Goal: Information Seeking & Learning: Learn about a topic

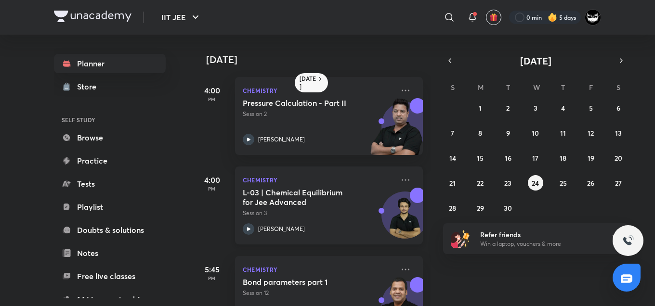
scroll to position [221, 0]
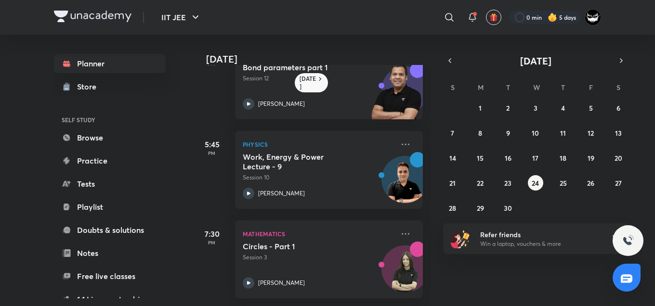
click at [626, 272] on div at bounding box center [626, 278] width 28 height 28
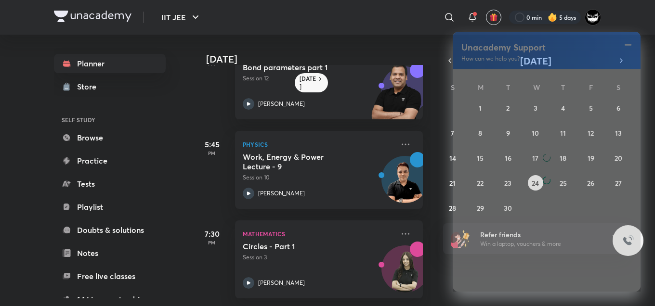
click at [626, 272] on div at bounding box center [546, 180] width 188 height 222
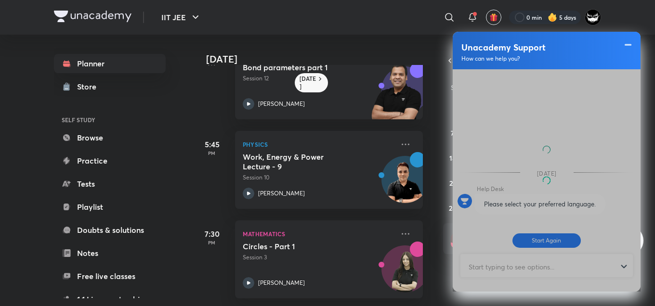
scroll to position [393, 0]
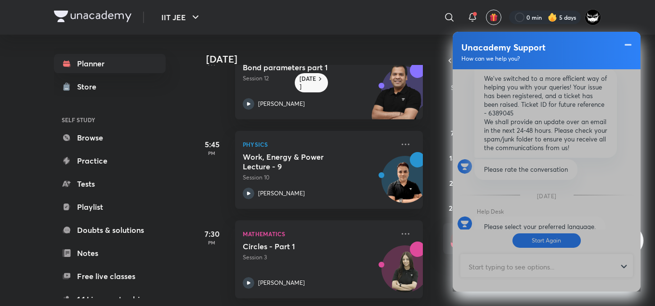
click at [512, 265] on div at bounding box center [546, 180] width 188 height 222
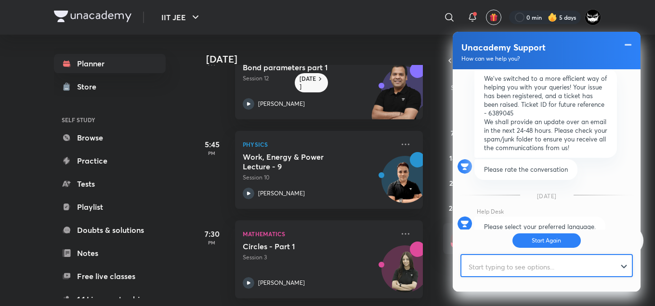
click at [512, 265] on input "text" at bounding box center [542, 267] width 162 height 24
type input "Doubt"
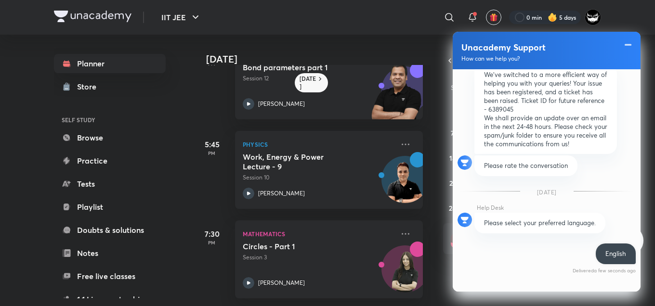
scroll to position [562, 0]
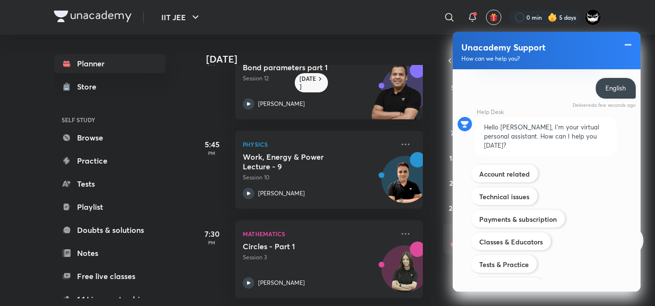
click at [494, 301] on div "[DATE] 4:00 PM Chemistry Pressure Calculation - Part II Session 2 [PERSON_NAME]…" at bounding box center [423, 170] width 460 height 271
click at [628, 45] on span at bounding box center [628, 45] width 10 height 12
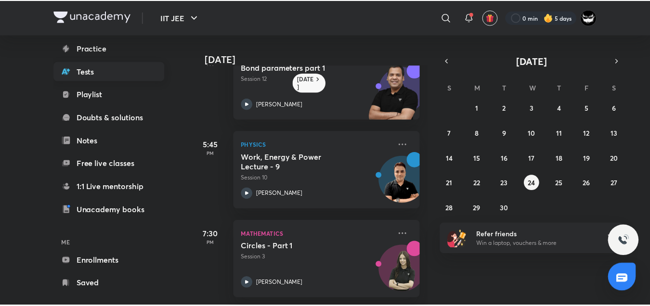
scroll to position [127, 0]
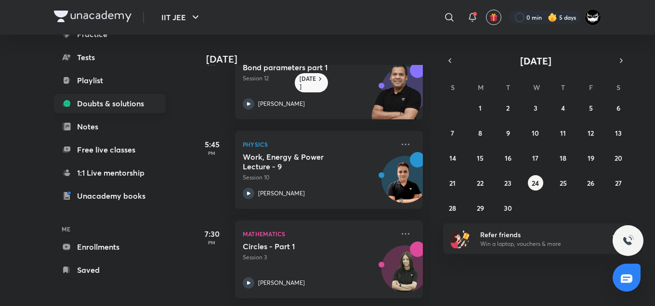
click at [101, 101] on link "Doubts & solutions" at bounding box center [110, 103] width 112 height 19
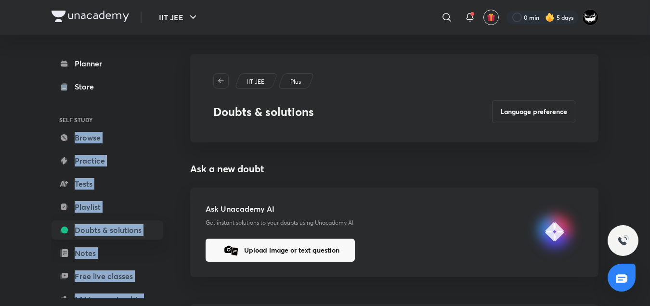
drag, startPoint x: 101, startPoint y: 101, endPoint x: 375, endPoint y: 97, distance: 274.4
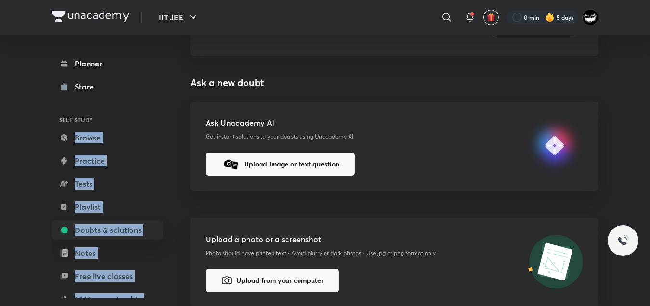
scroll to position [93, 0]
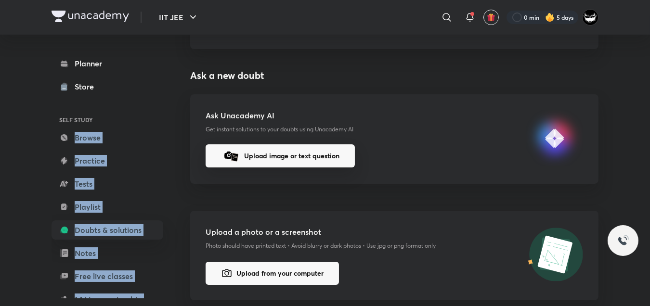
click at [280, 157] on button "Upload image or text question" at bounding box center [280, 155] width 149 height 23
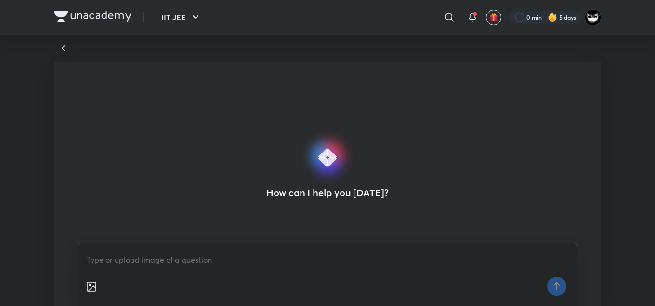
click at [91, 287] on img at bounding box center [92, 287] width 12 height 12
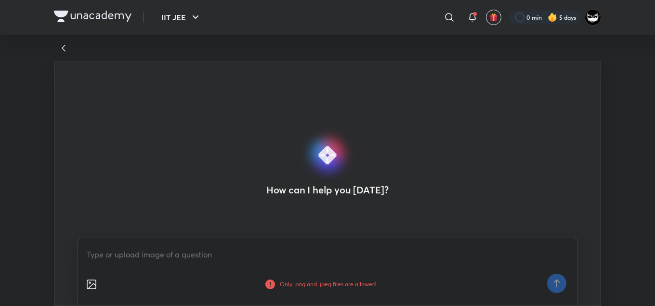
click at [178, 251] on textarea at bounding box center [327, 254] width 483 height 17
paste textarea "Determine the value of equilibrium constant (K) for the reaction A2(g) +B2(g) 2…"
type textarea "Determine the value of equilibrium constant (K) for the reaction A2(g) +B2(g) 2…"
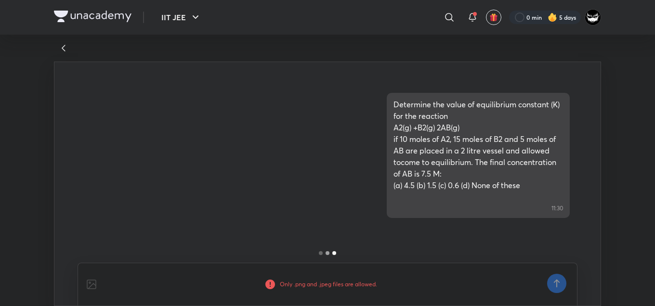
click at [269, 281] on img at bounding box center [270, 285] width 12 height 12
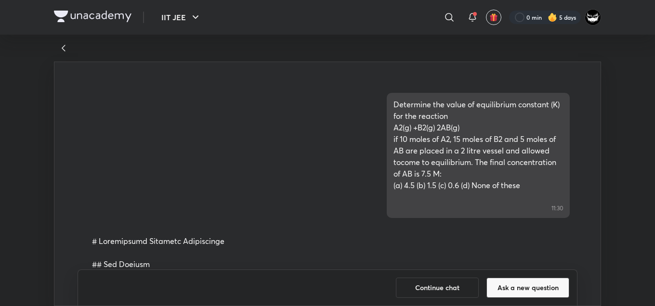
click at [439, 291] on button "Continue chat" at bounding box center [437, 288] width 83 height 20
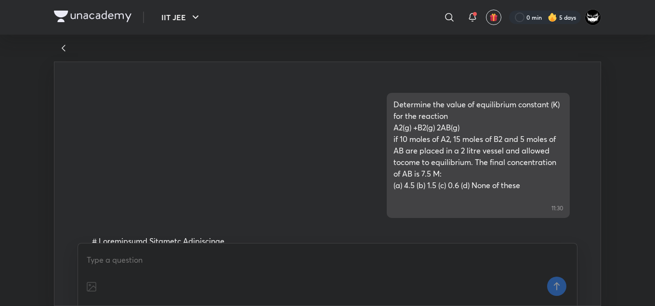
click at [351, 221] on div "Determine the value of equilibrium constant (K) for the reaction A2(g) +B2(g) 2…" at bounding box center [327, 164] width 500 height 158
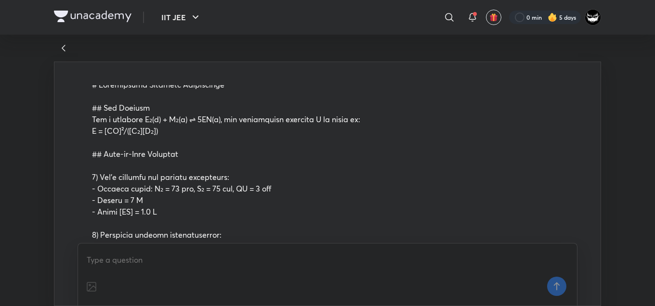
scroll to position [158, 0]
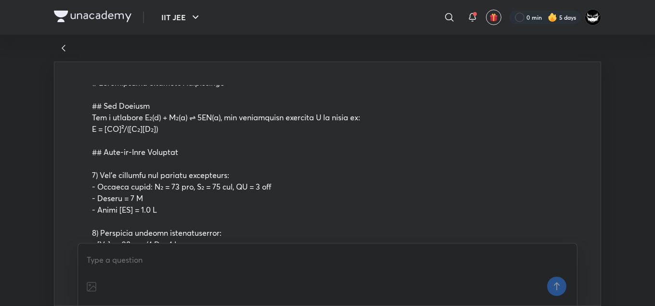
drag, startPoint x: 351, startPoint y: 221, endPoint x: 568, endPoint y: 231, distance: 216.8
click at [568, 231] on div "Determine the value of equilibrium constant (K) for the reaction A2(g) +B2(g) 2…" at bounding box center [327, 164] width 500 height 158
click at [379, 266] on textarea at bounding box center [327, 259] width 483 height 17
type textarea "ok"
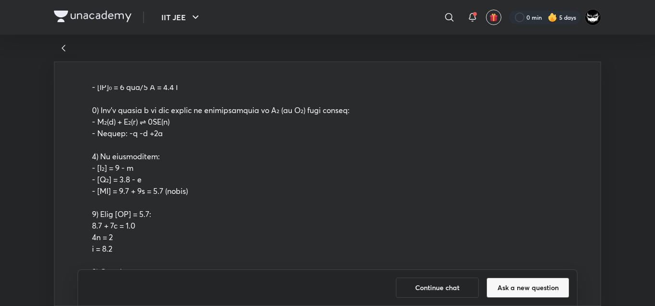
scroll to position [335, 0]
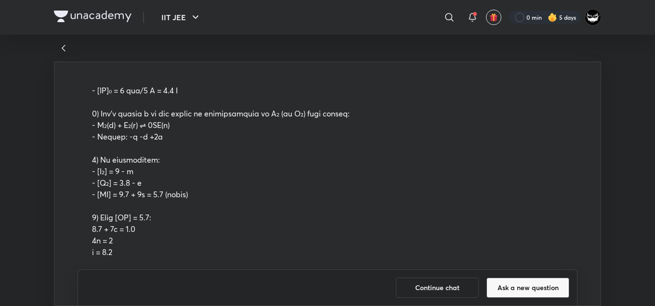
click at [386, 118] on p at bounding box center [327, 165] width 471 height 531
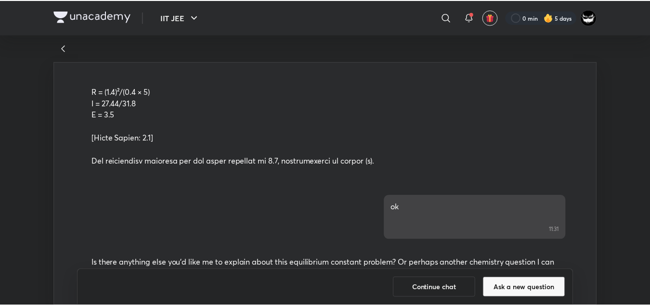
scroll to position [601, 0]
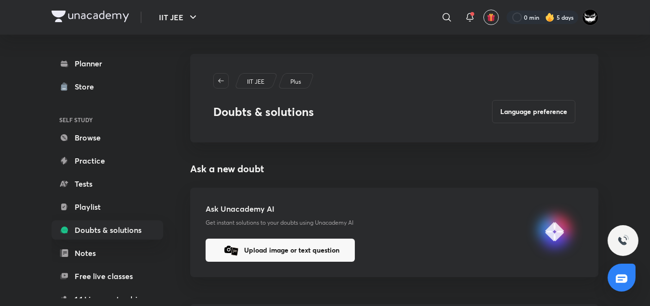
click at [423, 193] on div "Ask Unacademy AI Get instant solutions to your doubts using Unacademy AI Upload…" at bounding box center [394, 233] width 408 height 90
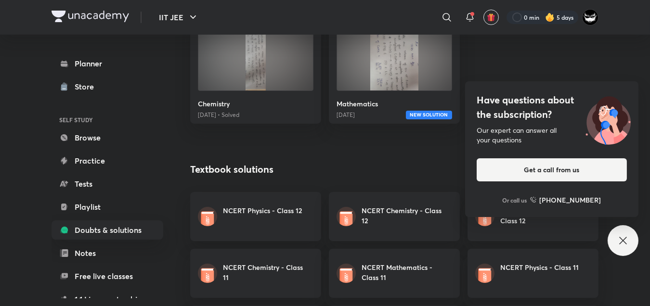
scroll to position [424, 0]
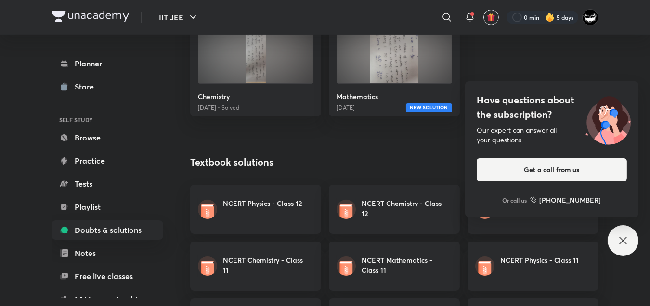
click at [537, 111] on h4 "Have questions about the subscription?" at bounding box center [552, 107] width 150 height 29
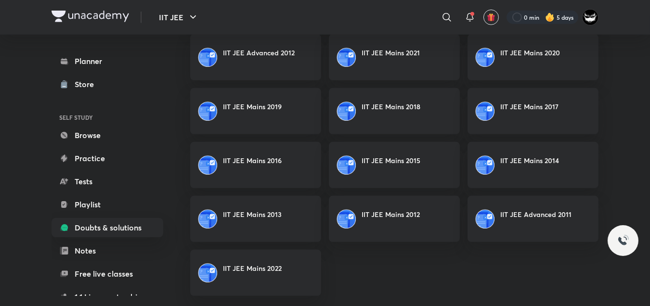
scroll to position [1121, 0]
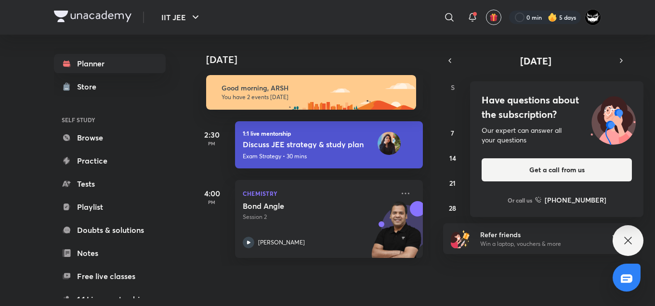
click at [529, 117] on h4 "Have questions about the subscription?" at bounding box center [556, 107] width 150 height 29
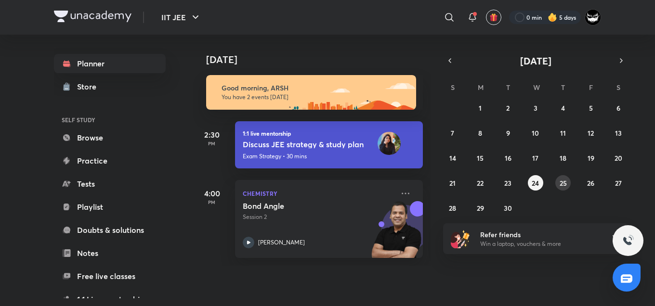
click at [562, 180] on abbr "25" at bounding box center [562, 183] width 7 height 9
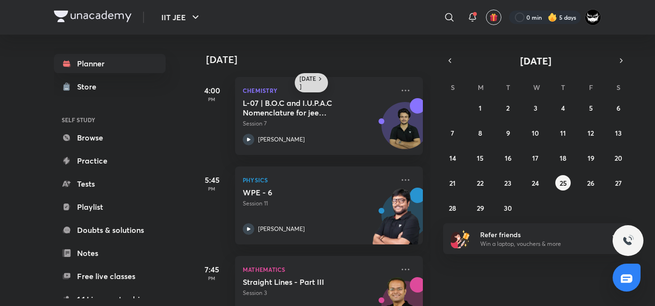
click at [317, 77] on icon at bounding box center [320, 79] width 8 height 8
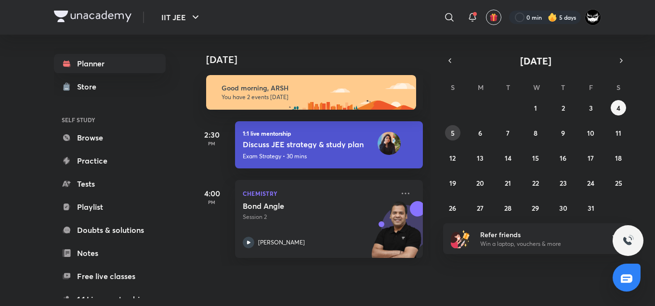
click at [449, 129] on button "5" at bounding box center [452, 132] width 15 height 15
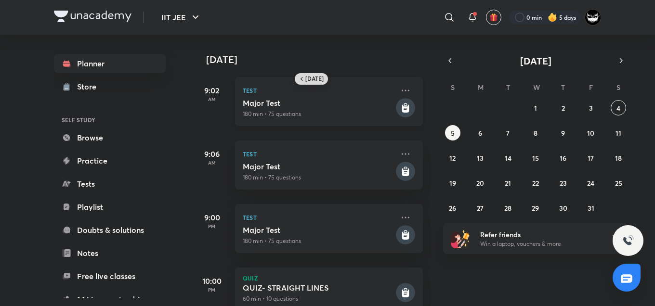
click at [280, 117] on p "180 min • 75 questions" at bounding box center [318, 114] width 151 height 9
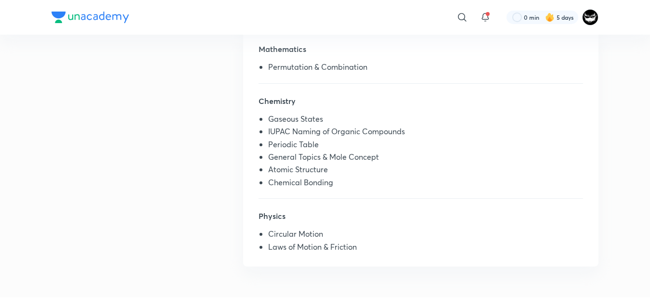
scroll to position [256, 0]
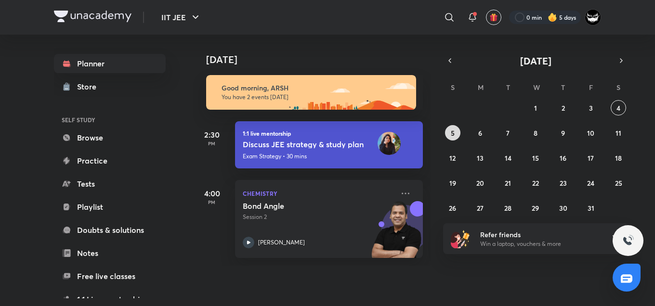
click at [451, 129] on abbr "5" at bounding box center [453, 133] width 4 height 9
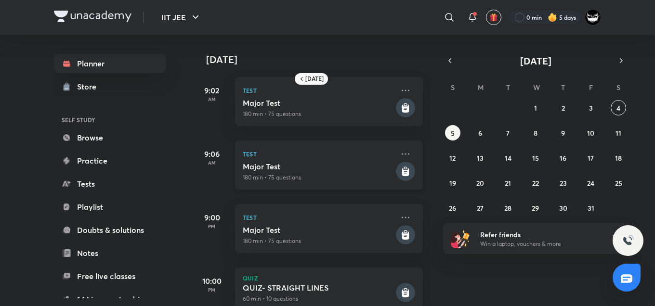
click at [279, 171] on div "Major Test 180 min • 75 questions" at bounding box center [318, 172] width 151 height 20
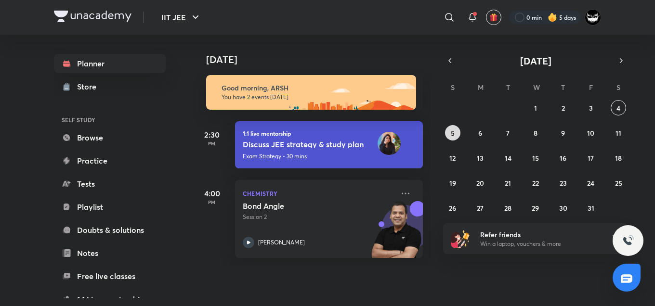
click at [448, 136] on button "5" at bounding box center [452, 132] width 15 height 15
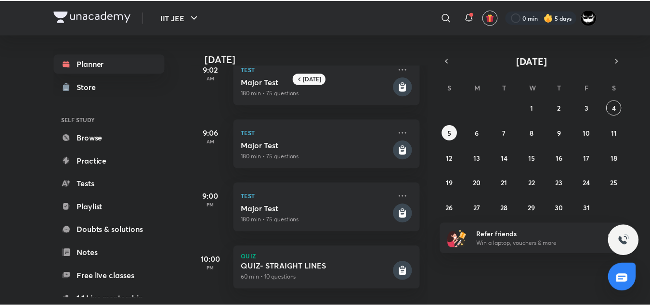
scroll to position [28, 0]
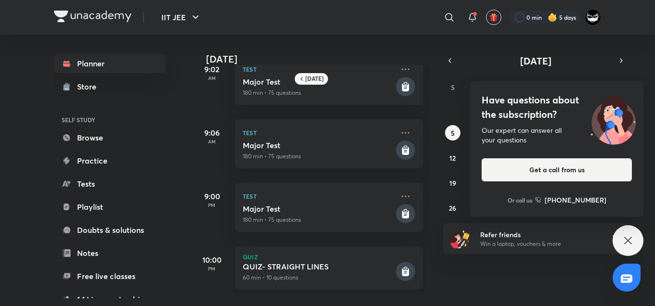
click at [312, 262] on h5 "QUIZ- STRAIGHT LINES" at bounding box center [318, 267] width 151 height 10
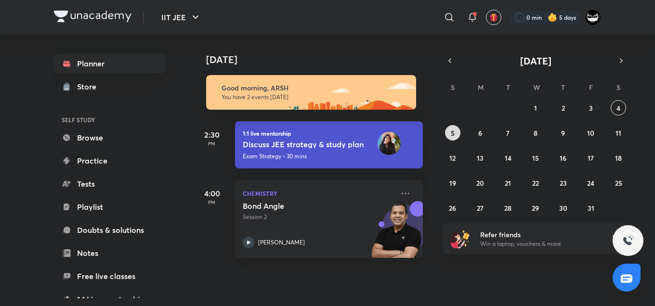
click at [452, 135] on abbr "5" at bounding box center [453, 133] width 4 height 9
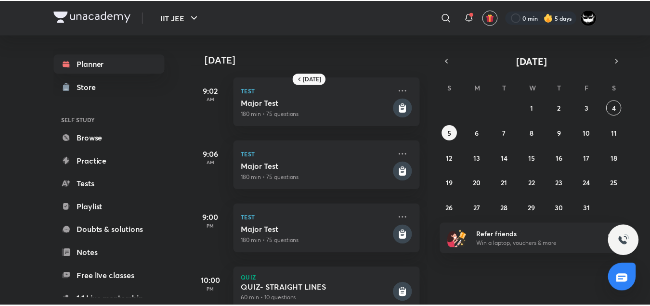
scroll to position [28, 0]
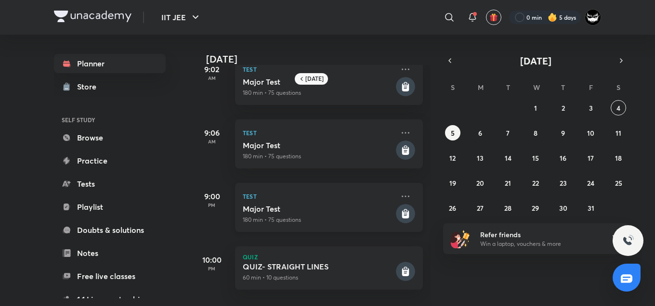
click at [318, 196] on div "Test Major Test 180 min • 75 questions" at bounding box center [329, 207] width 188 height 49
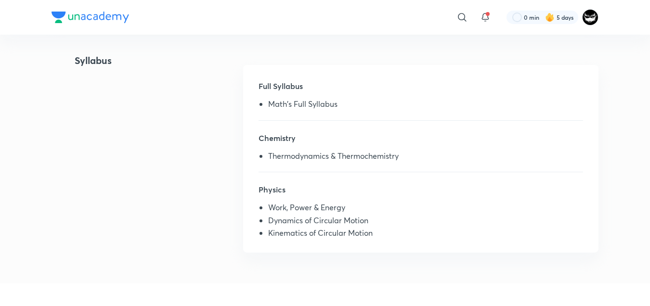
scroll to position [217, 0]
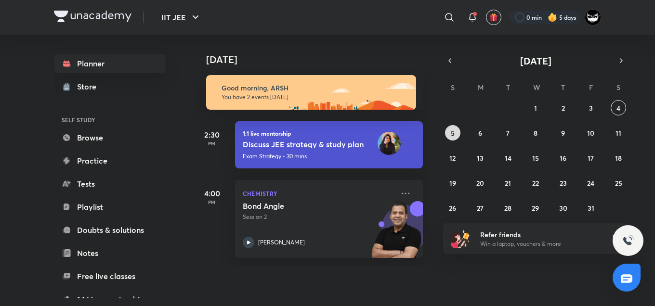
click at [449, 129] on button "5" at bounding box center [452, 132] width 15 height 15
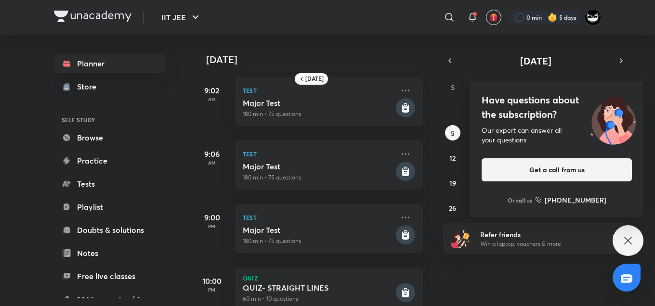
click at [558, 112] on h4 "Have questions about the subscription?" at bounding box center [556, 107] width 150 height 29
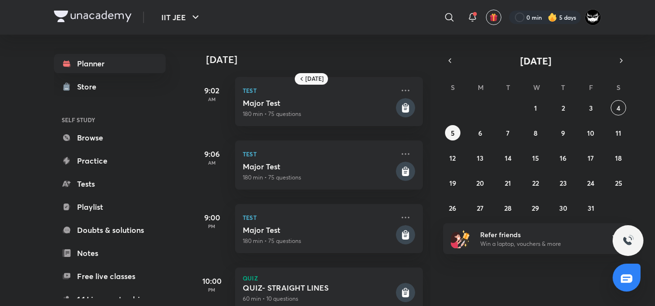
click at [470, 133] on div "28 29 30 1 2 3 4 5 6 7 8 9 10 11 12 13 14 15 16 17 18 19 20 21 22 23 24 25 26 2…" at bounding box center [535, 158] width 185 height 116
click at [449, 61] on icon "button" at bounding box center [450, 61] width 2 height 4
click at [507, 179] on abbr "23" at bounding box center [507, 183] width 7 height 9
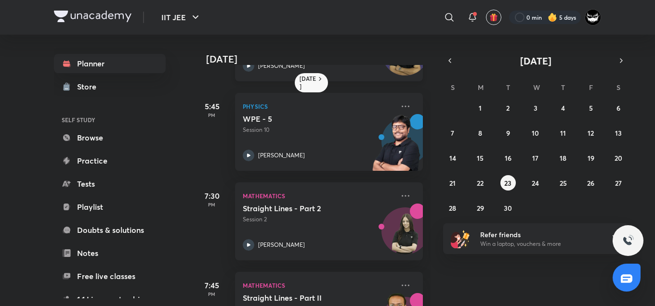
scroll to position [198, 0]
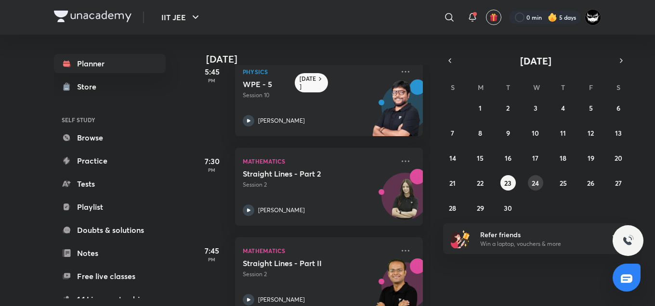
click at [539, 187] on button "24" at bounding box center [535, 182] width 15 height 15
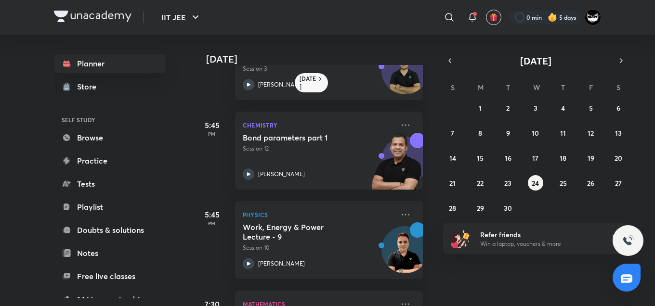
scroll to position [221, 0]
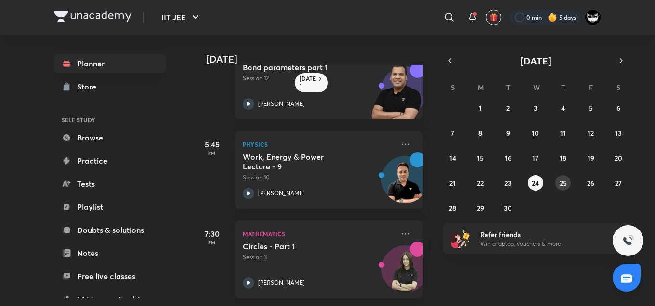
click at [566, 183] on abbr "25" at bounding box center [562, 183] width 7 height 9
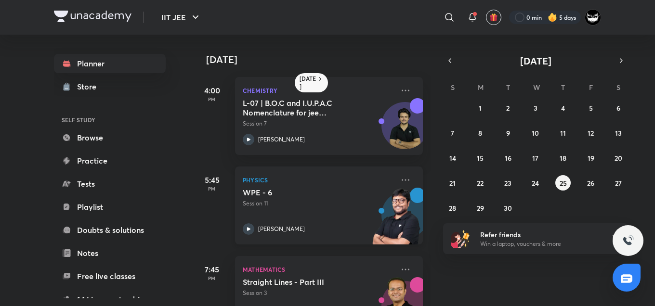
scroll to position [42, 0]
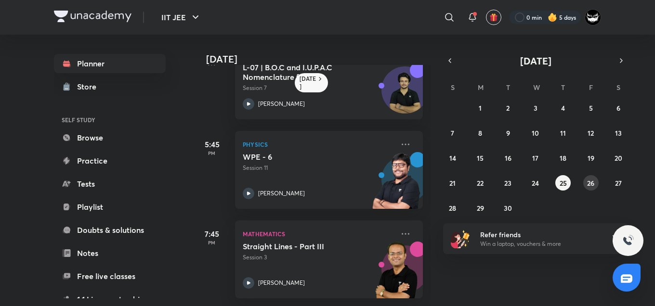
click at [592, 181] on abbr "26" at bounding box center [590, 183] width 7 height 9
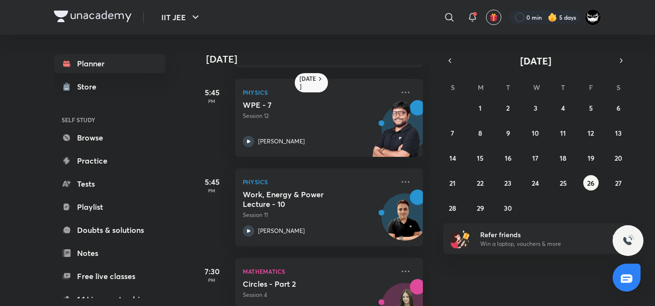
scroll to position [221, 0]
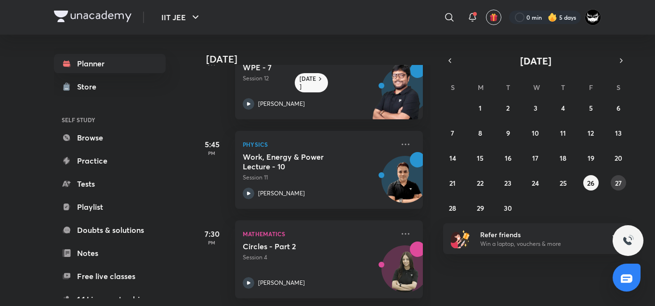
click at [624, 179] on button "27" at bounding box center [617, 182] width 15 height 15
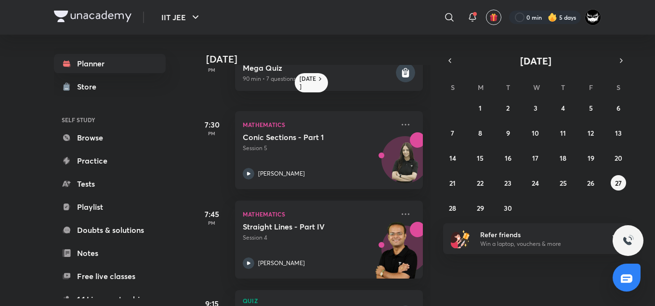
scroll to position [169, 0]
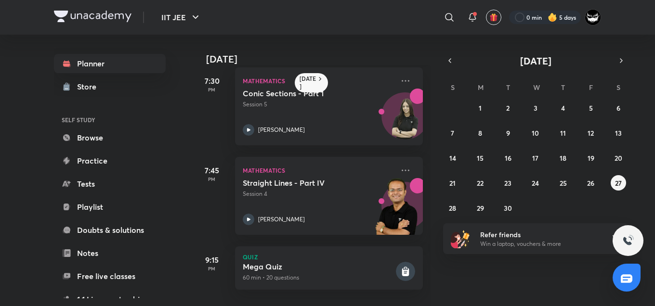
click at [440, 205] on div "[DATE] 4:00 PM Chemistry Problem Solving Session 23 [PERSON_NAME] 5:45 PM Quiz …" at bounding box center [423, 170] width 460 height 271
click at [454, 204] on abbr "28" at bounding box center [452, 208] width 7 height 9
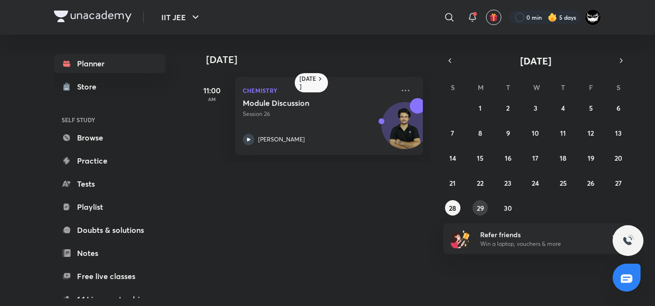
click at [472, 209] on div "31 1 2 3 4 5 6 7 8 9 10 11 12 13 14 15 16 17 18 19 20 21 22 23 24 25 26 27 28 2…" at bounding box center [535, 158] width 185 height 116
click at [482, 206] on abbr "29" at bounding box center [480, 208] width 7 height 9
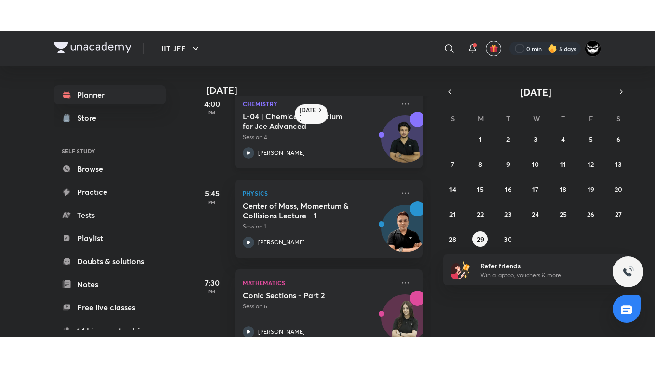
scroll to position [107, 0]
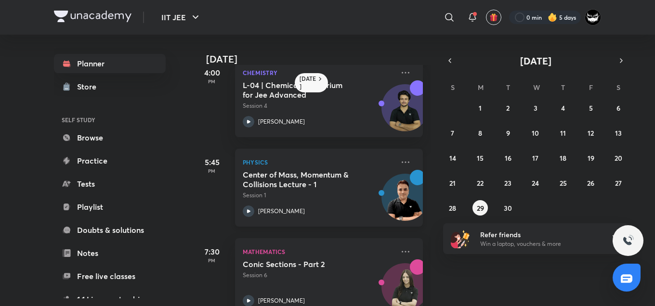
click at [358, 192] on p "Session 1" at bounding box center [318, 195] width 151 height 9
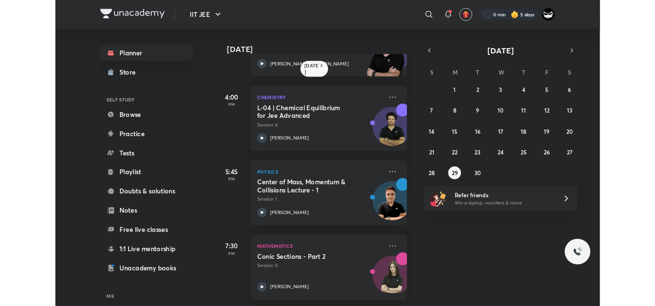
scroll to position [70, 0]
